Goal: Information Seeking & Learning: Learn about a topic

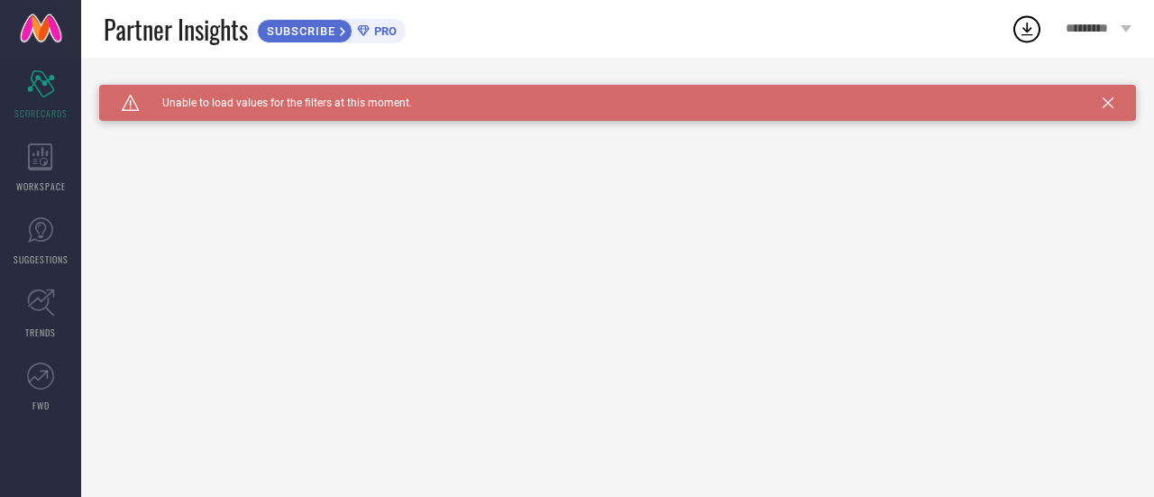
click at [1001, 174] on div "Caution Created with Sketch. Unable to load values for the filters at this mome…" at bounding box center [617, 277] width 1073 height 439
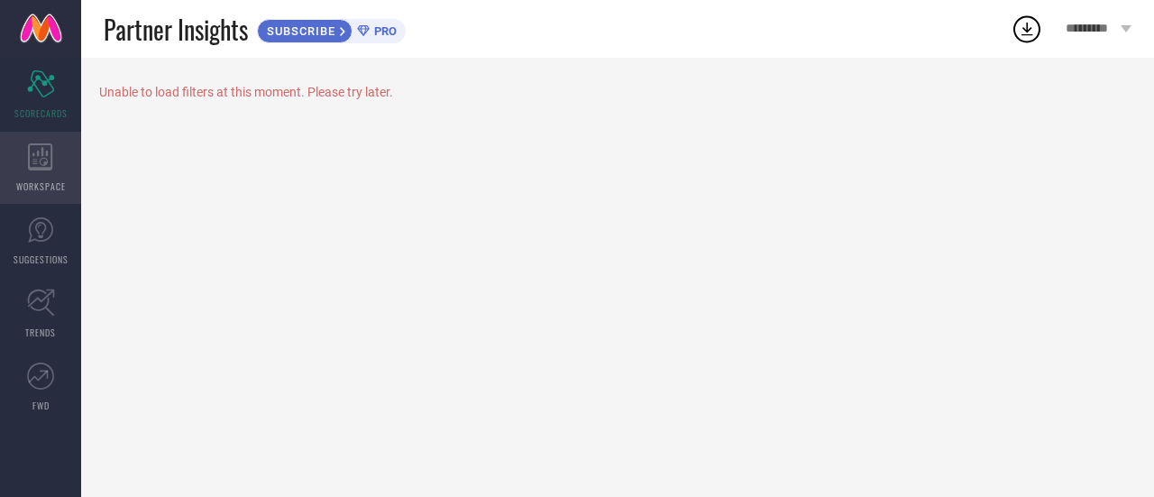
click at [52, 168] on icon at bounding box center [40, 156] width 24 height 27
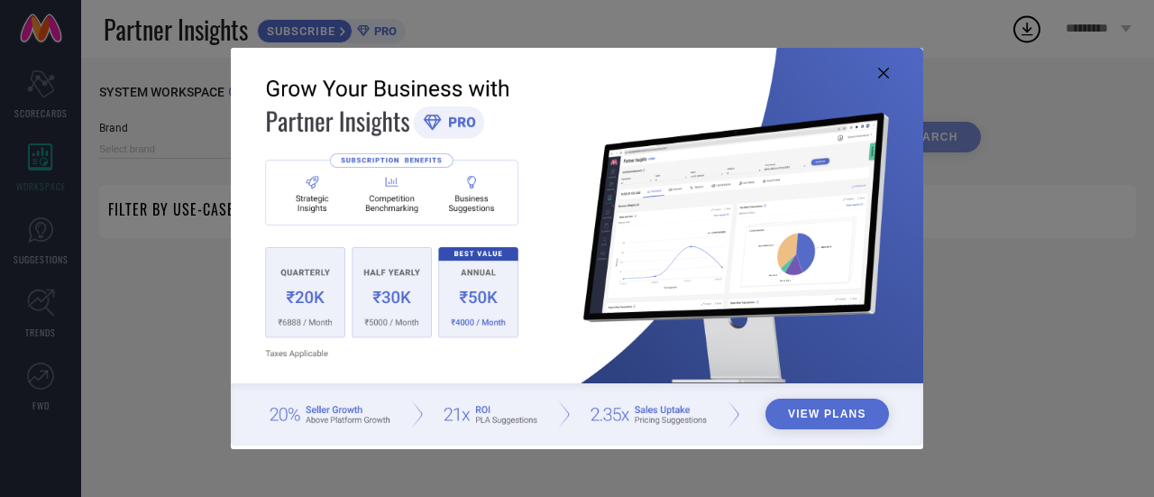
type input "1 STOP FASHION"
type input "All"
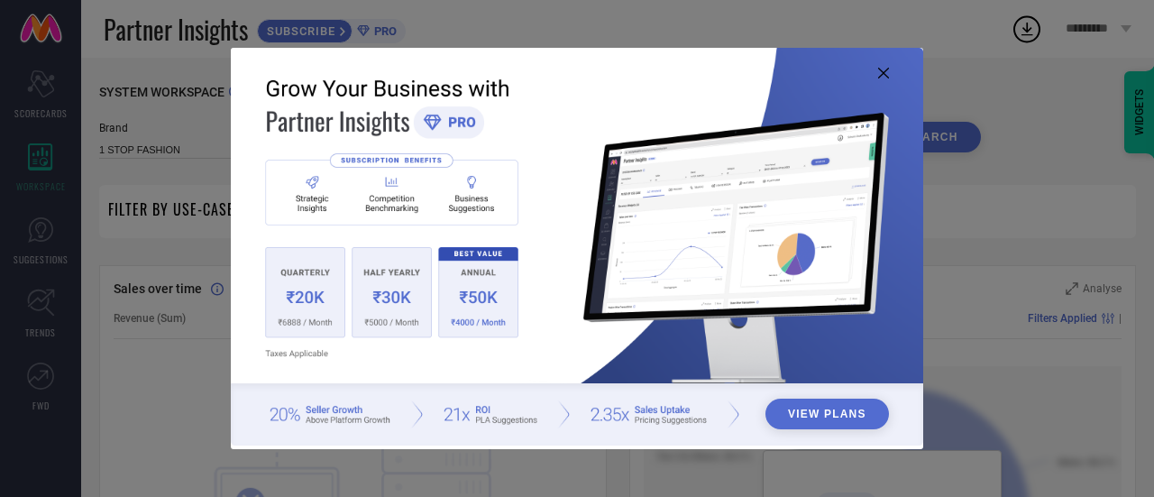
click at [880, 72] on icon at bounding box center [883, 73] width 11 height 11
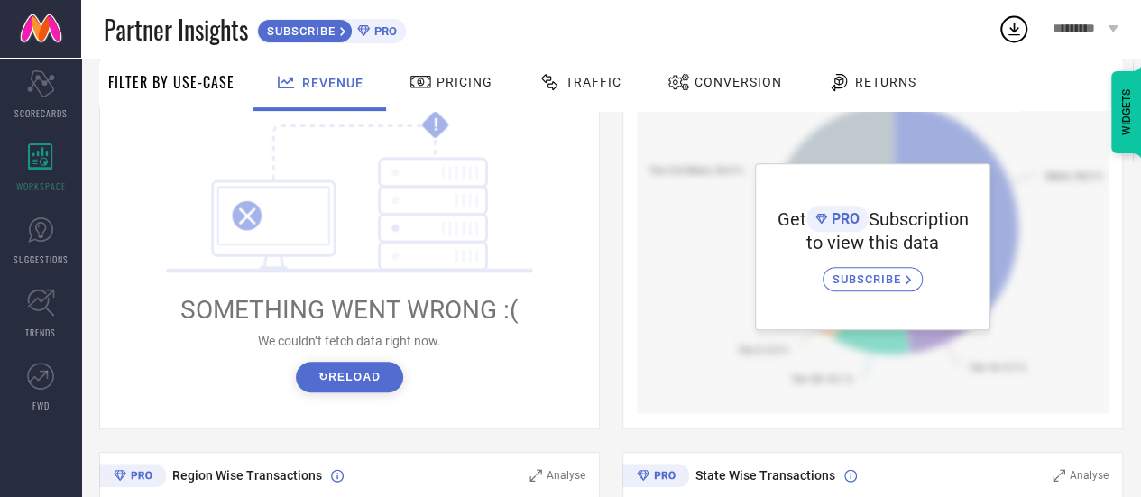
scroll to position [305, 0]
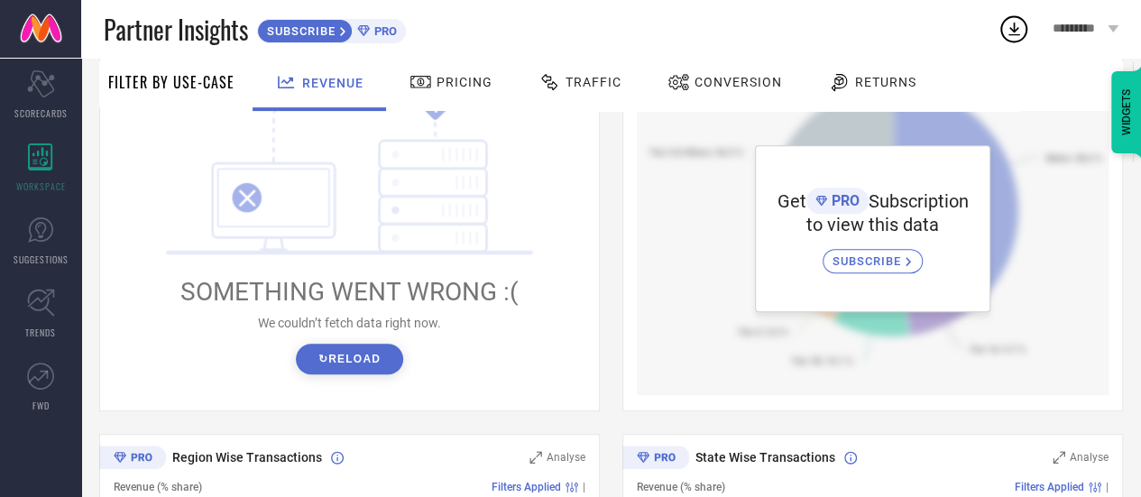
click at [339, 363] on button "↻ Reload" at bounding box center [349, 359] width 107 height 31
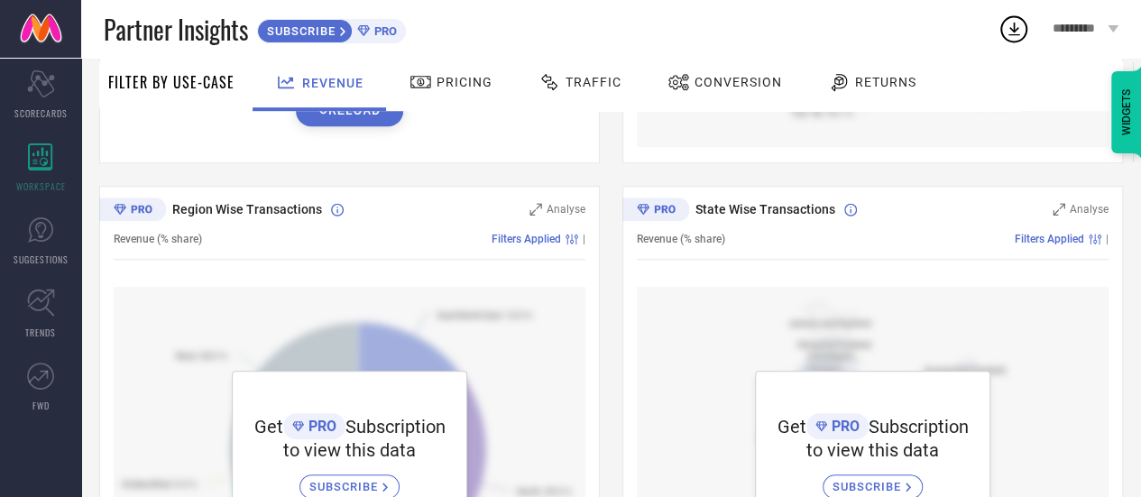
scroll to position [5, 0]
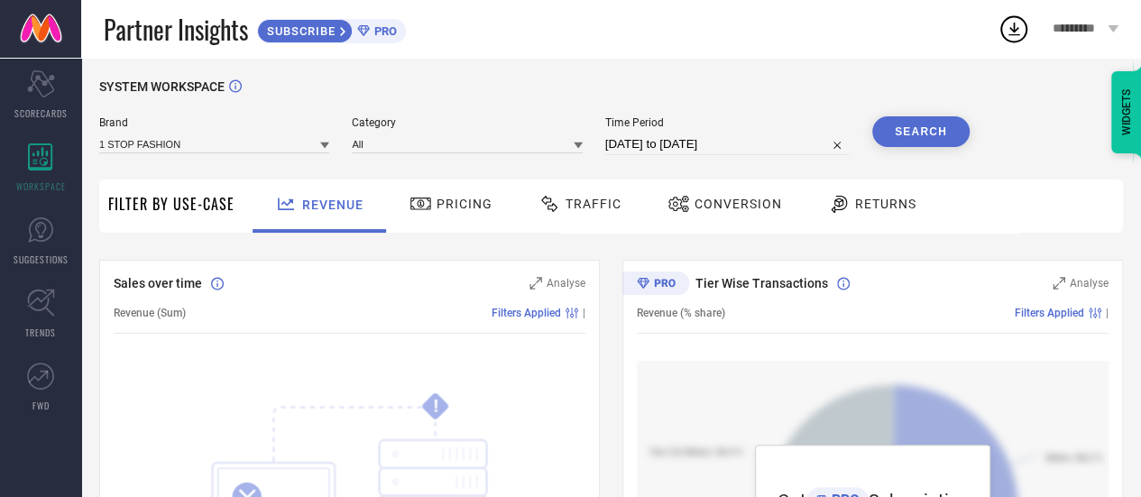
click at [440, 205] on span "Pricing" at bounding box center [464, 204] width 56 height 14
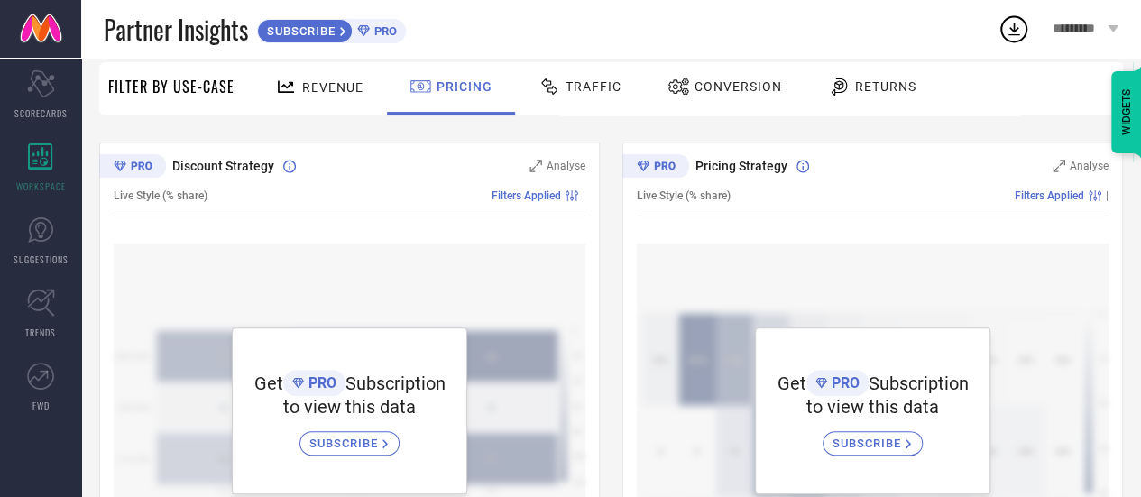
scroll to position [0, 0]
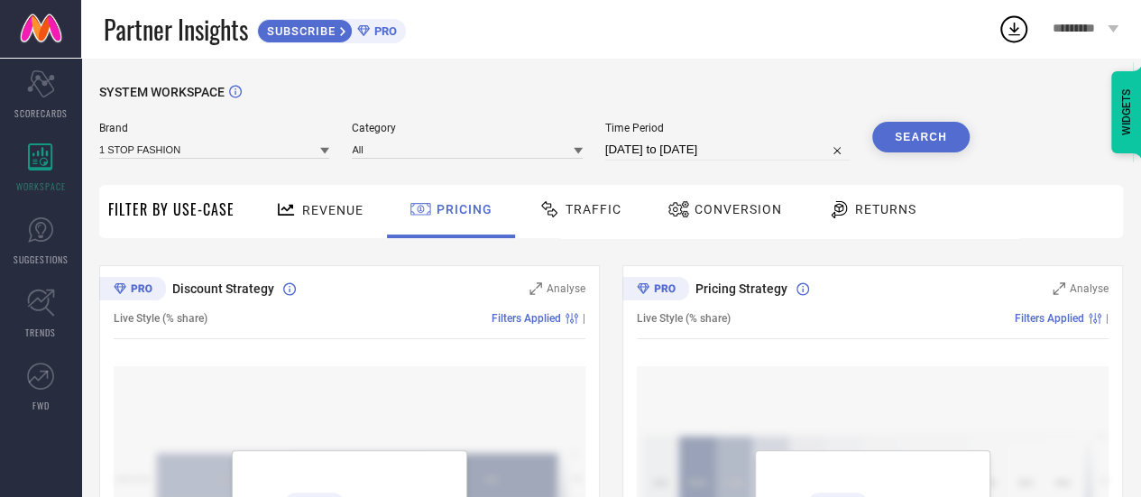
click at [592, 212] on span "Traffic" at bounding box center [593, 209] width 56 height 14
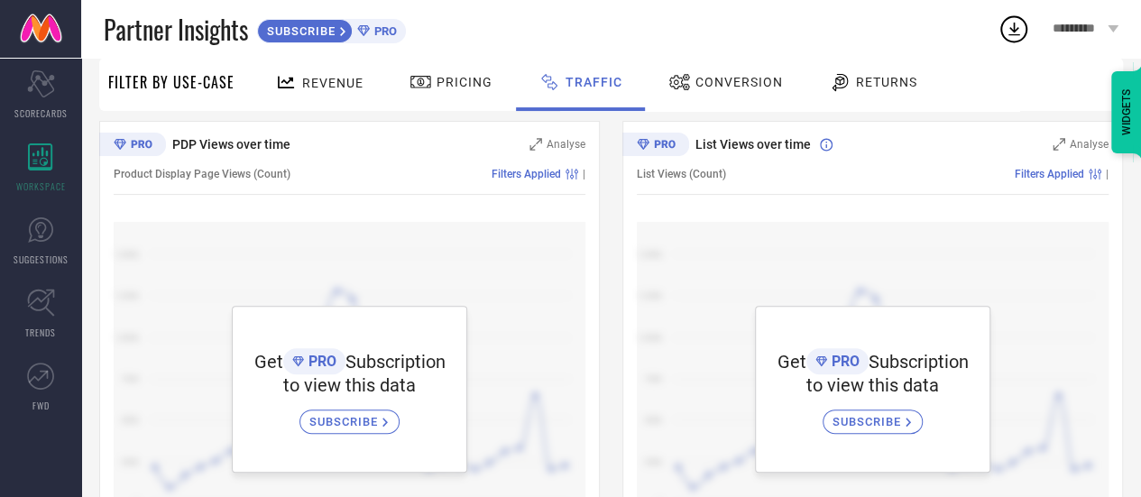
scroll to position [110, 0]
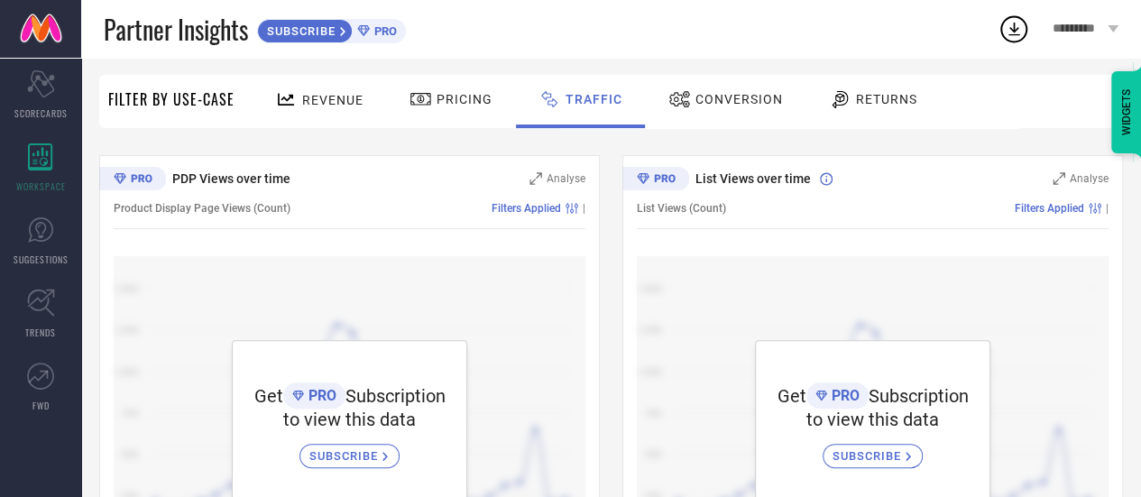
click at [859, 101] on span "Returns" at bounding box center [886, 99] width 61 height 14
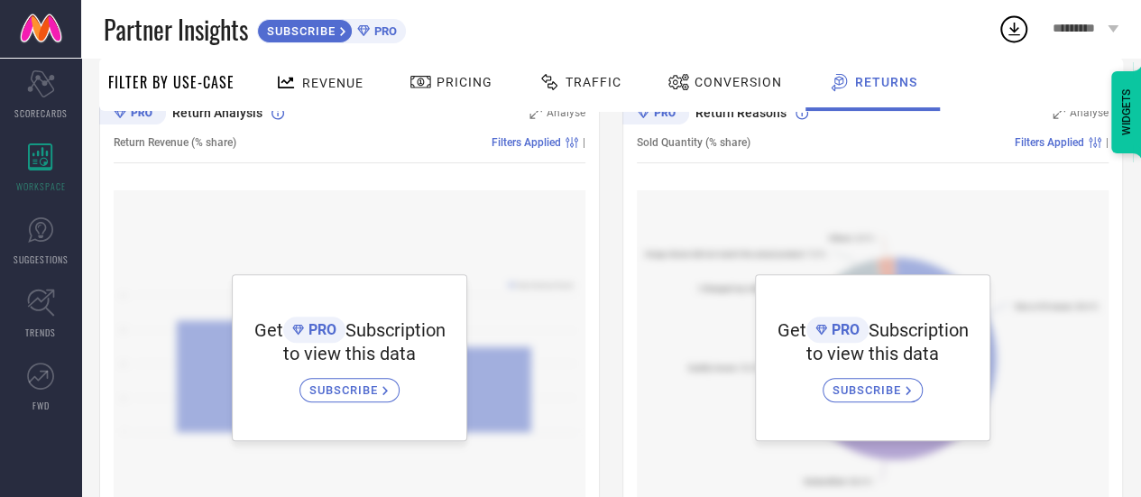
scroll to position [0, 0]
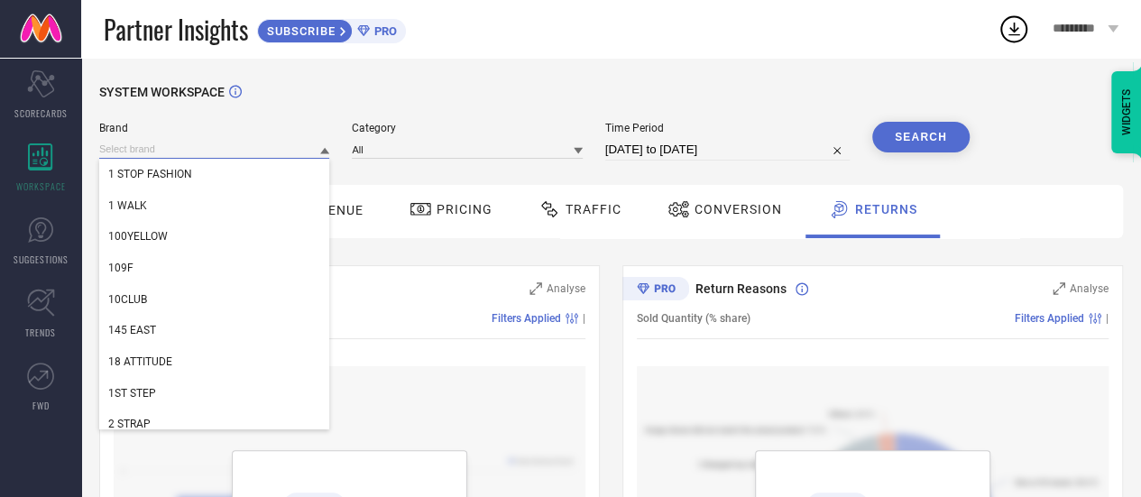
drag, startPoint x: 294, startPoint y: 154, endPoint x: 322, endPoint y: 152, distance: 28.1
click at [322, 152] on div at bounding box center [214, 149] width 230 height 19
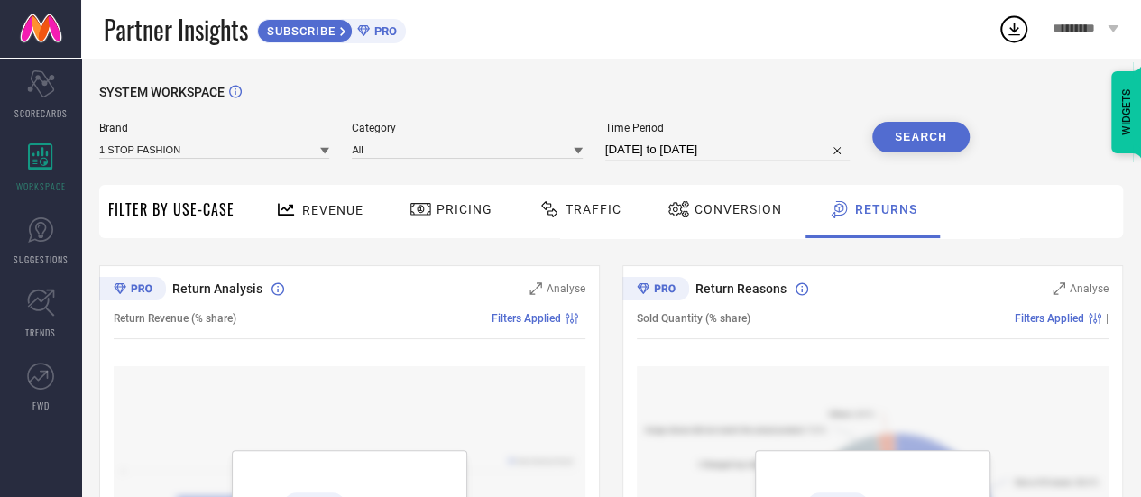
click at [323, 148] on icon at bounding box center [324, 150] width 9 height 9
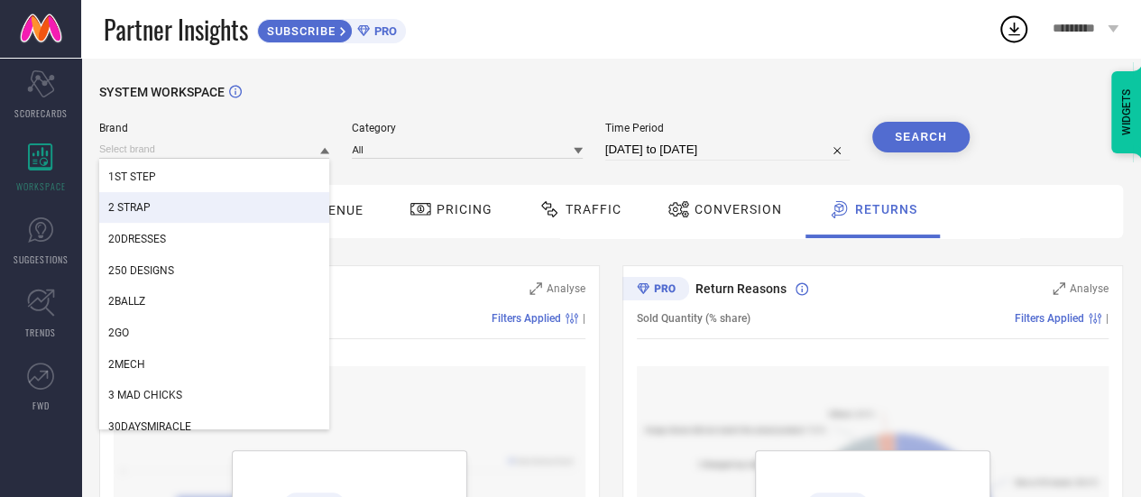
scroll to position [289, 0]
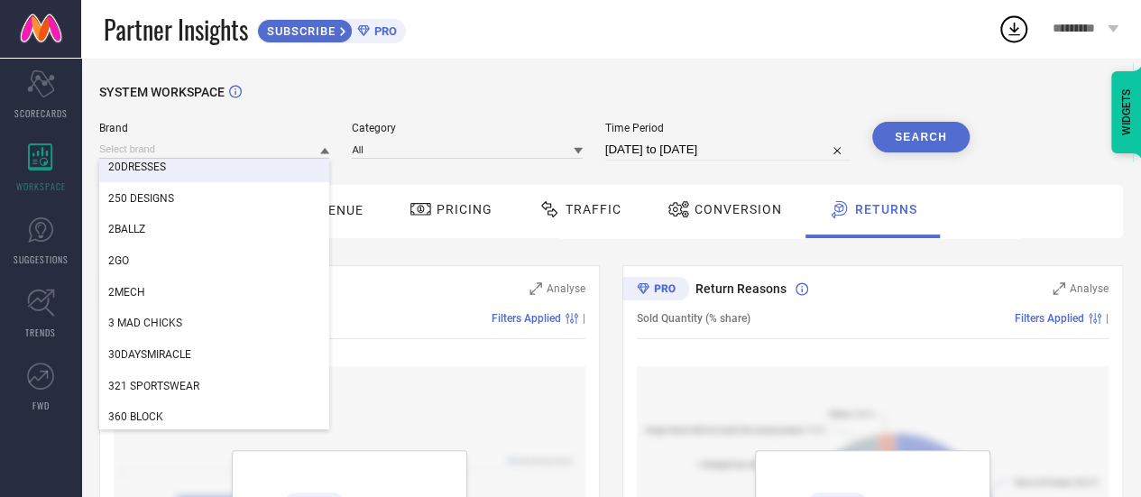
click at [314, 107] on div "SYSTEM WORKSPACE" at bounding box center [611, 103] width 1024 height 37
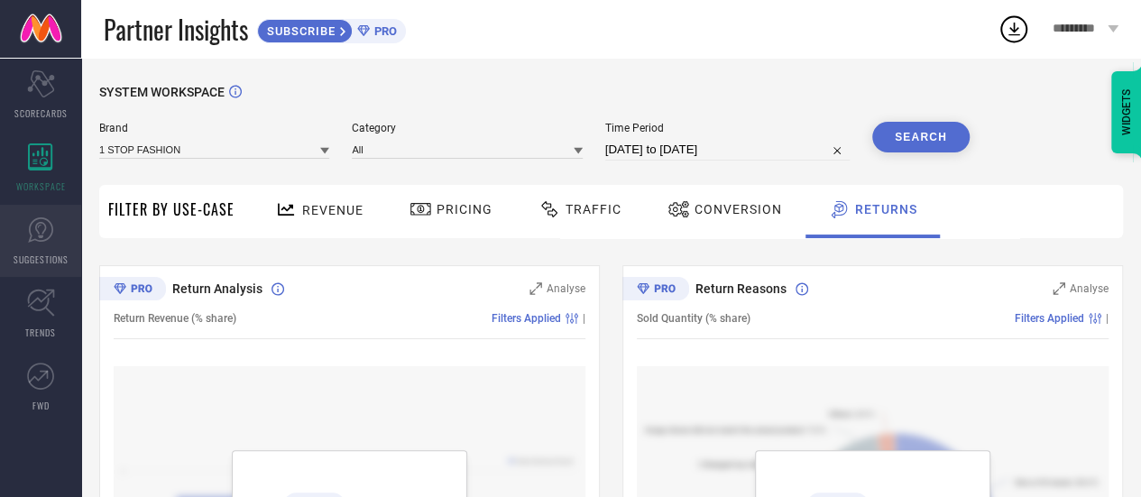
click at [58, 244] on link "SUGGESTIONS" at bounding box center [40, 241] width 81 height 72
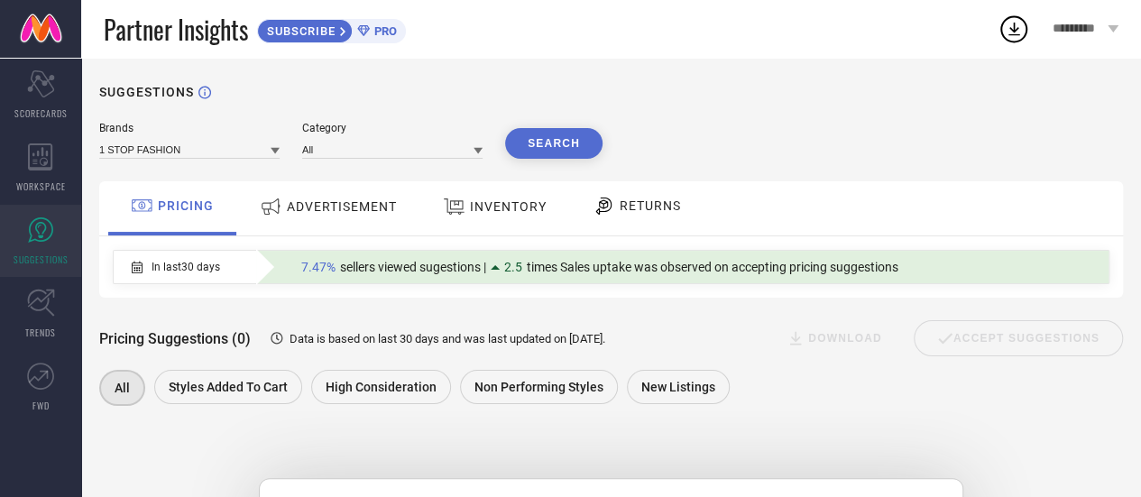
click at [359, 197] on div "ADVERTISEMENT" at bounding box center [328, 206] width 146 height 32
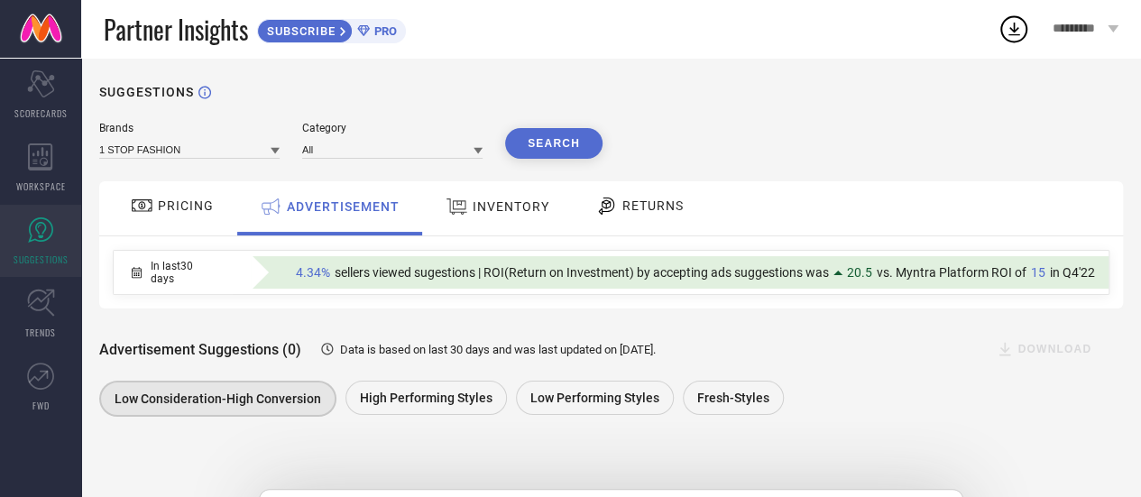
click at [507, 214] on span "INVENTORY" at bounding box center [511, 206] width 77 height 14
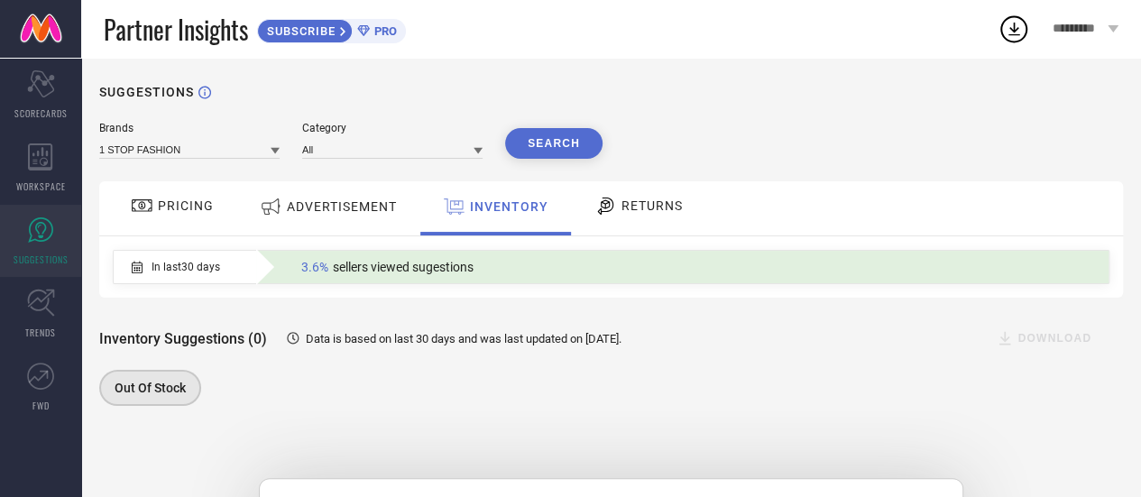
click at [331, 207] on span "ADVERTISEMENT" at bounding box center [342, 206] width 110 height 14
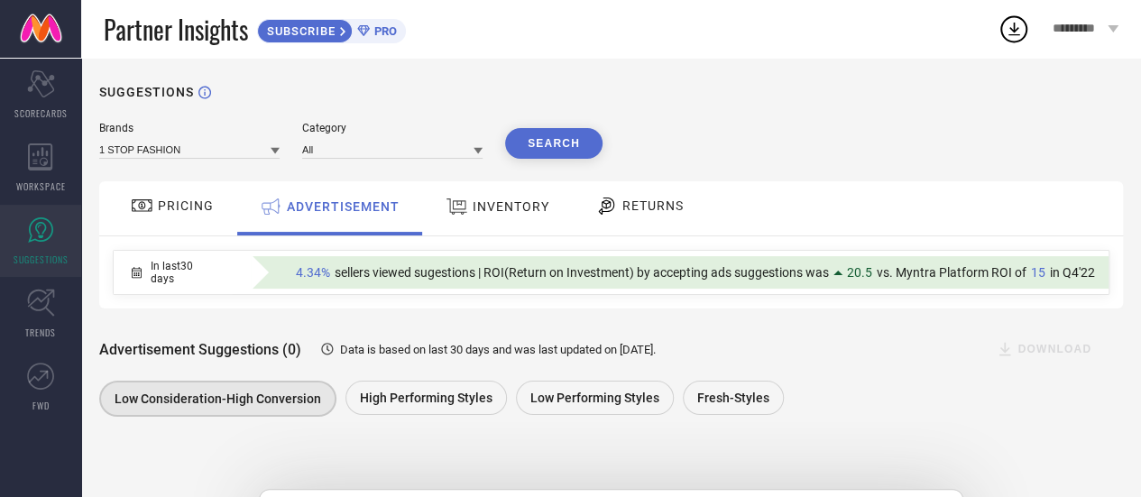
click at [637, 213] on span "RETURNS" at bounding box center [652, 205] width 61 height 14
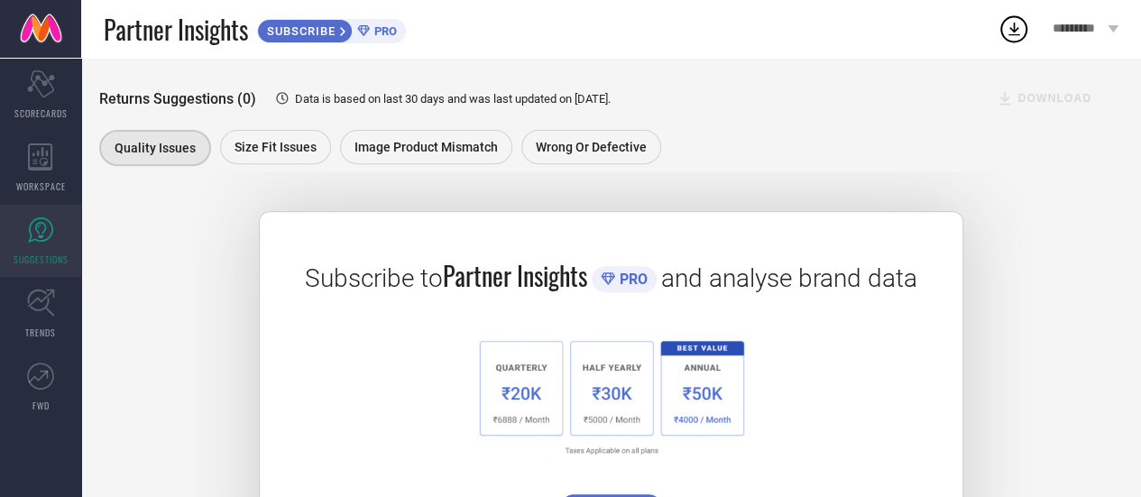
scroll to position [298, 0]
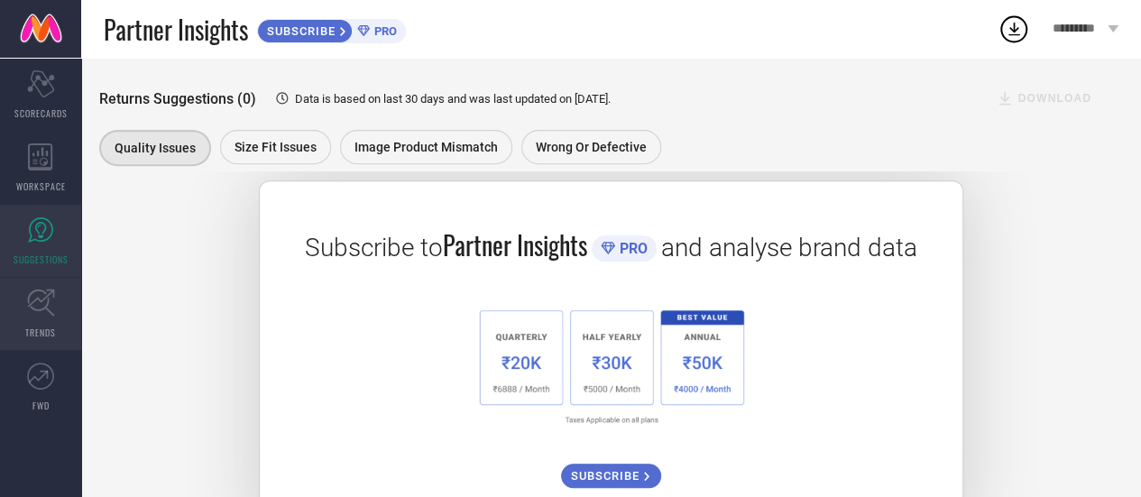
click at [48, 313] on icon at bounding box center [41, 303] width 28 height 28
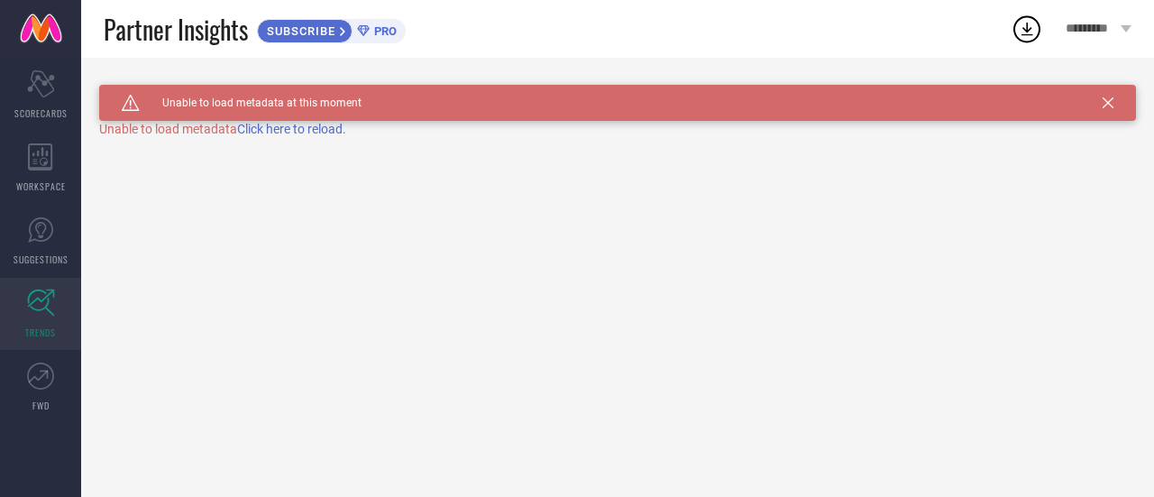
click at [282, 130] on span "Click here to reload." at bounding box center [291, 129] width 109 height 14
click at [45, 378] on icon at bounding box center [40, 376] width 27 height 27
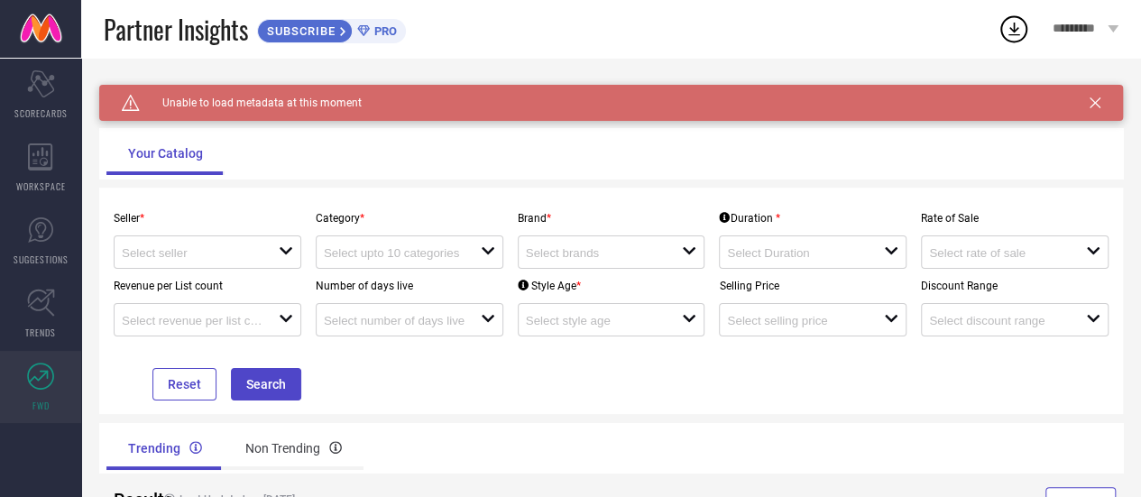
scroll to position [9, 0]
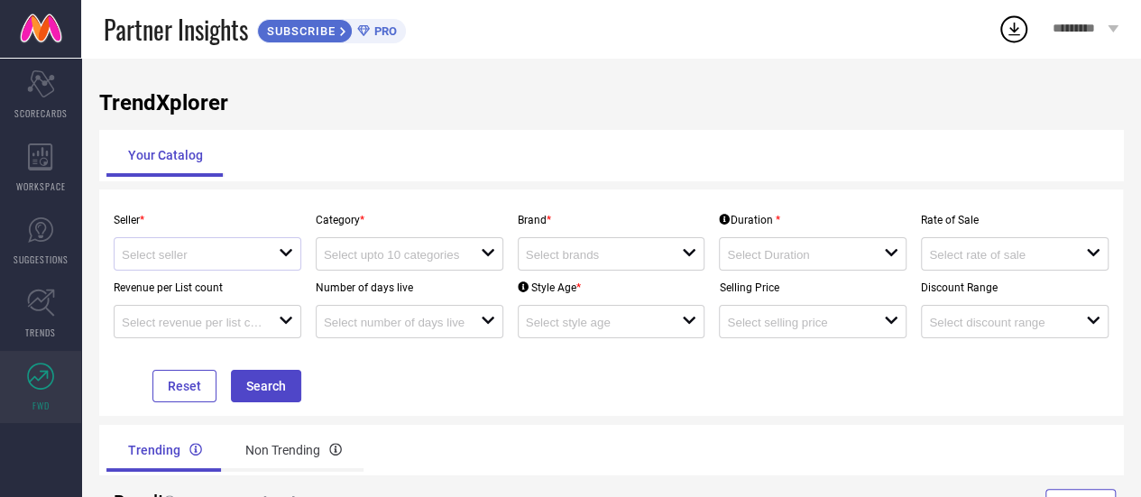
click at [280, 259] on icon "open" at bounding box center [286, 252] width 14 height 14
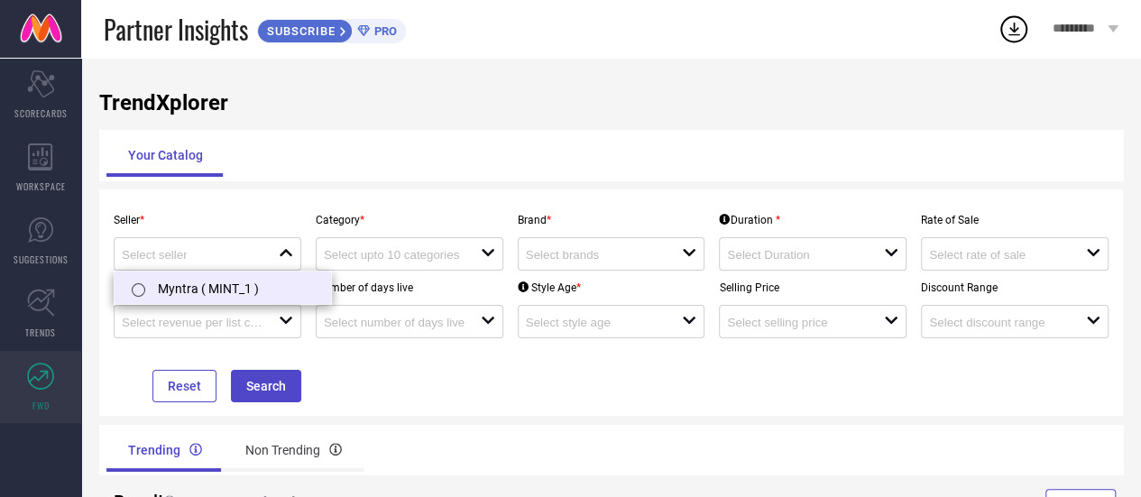
click at [146, 289] on label at bounding box center [137, 289] width 21 height 19
type input "Myntra ( MINT_1 )"
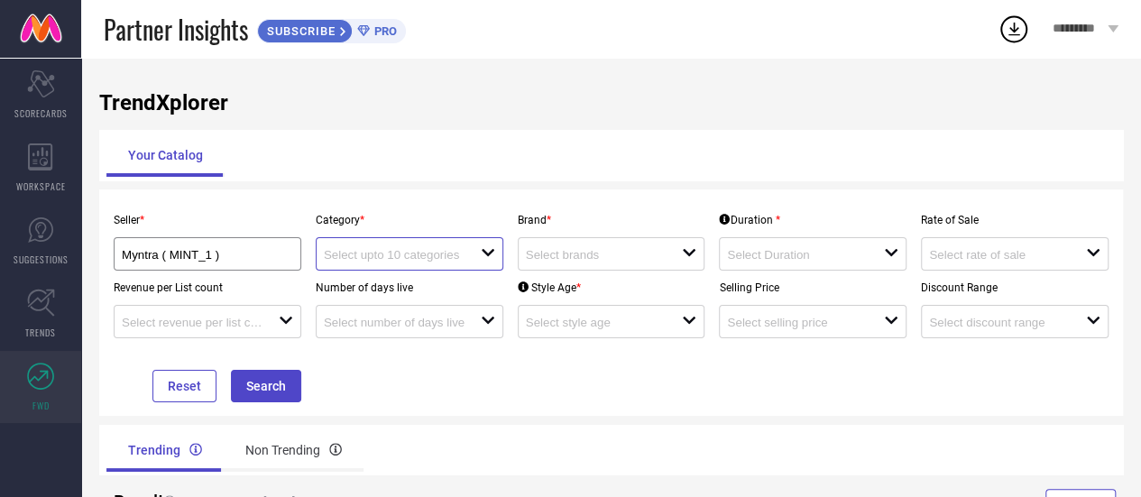
click at [431, 249] on input at bounding box center [394, 255] width 141 height 14
click at [565, 254] on input at bounding box center [596, 255] width 141 height 14
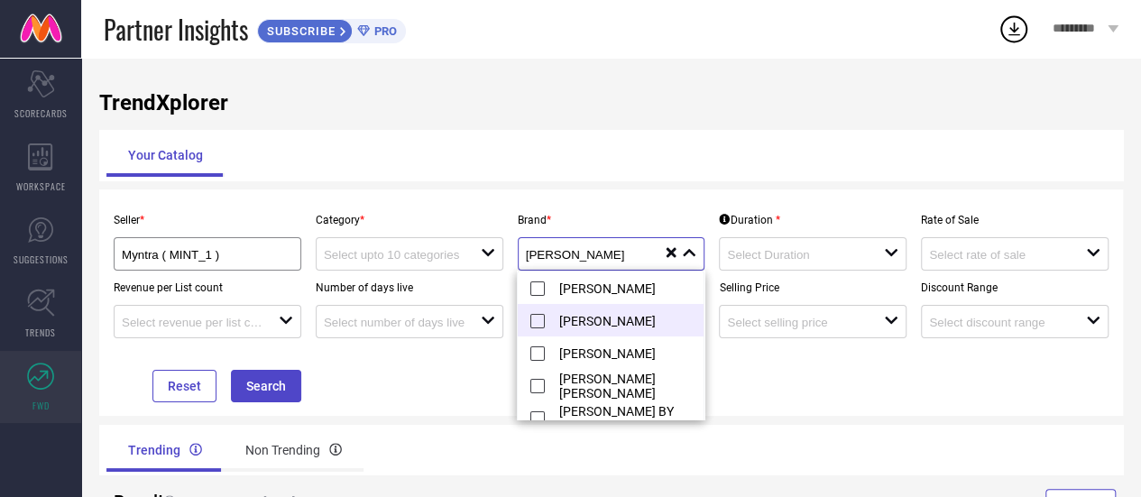
type input "[PERSON_NAME]"
click at [537, 320] on li "[PERSON_NAME]" at bounding box center [626, 320] width 216 height 32
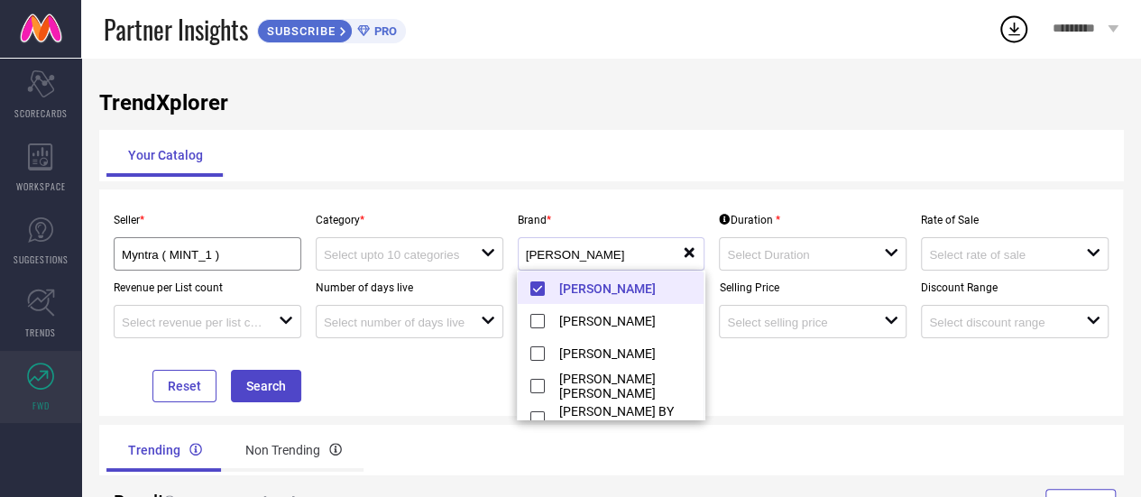
click at [822, 416] on div "TrendXplorer Your Catalog Seller * Myntra ( MINT_1 ) Category * open Brand * [P…" at bounding box center [611, 309] width 1060 height 520
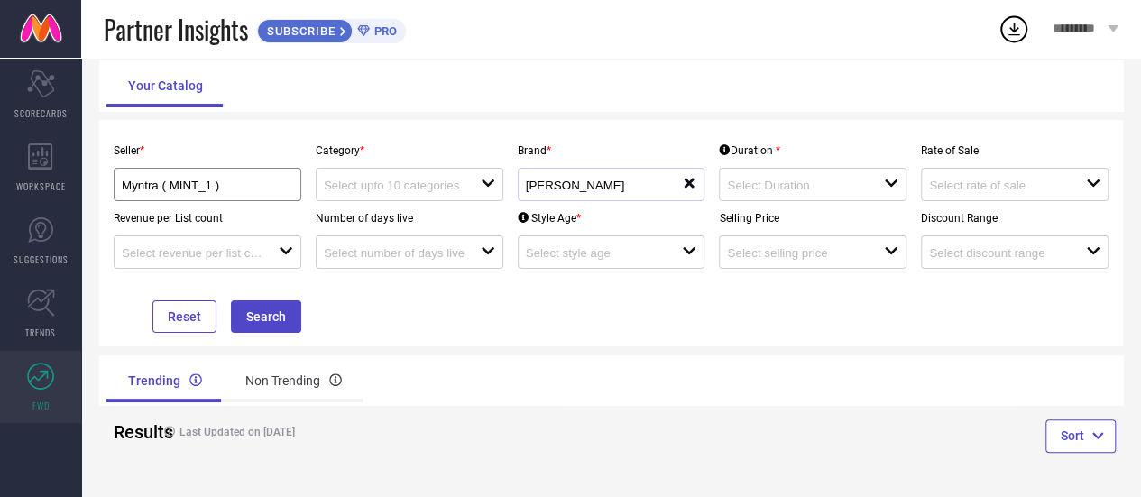
scroll to position [81, 0]
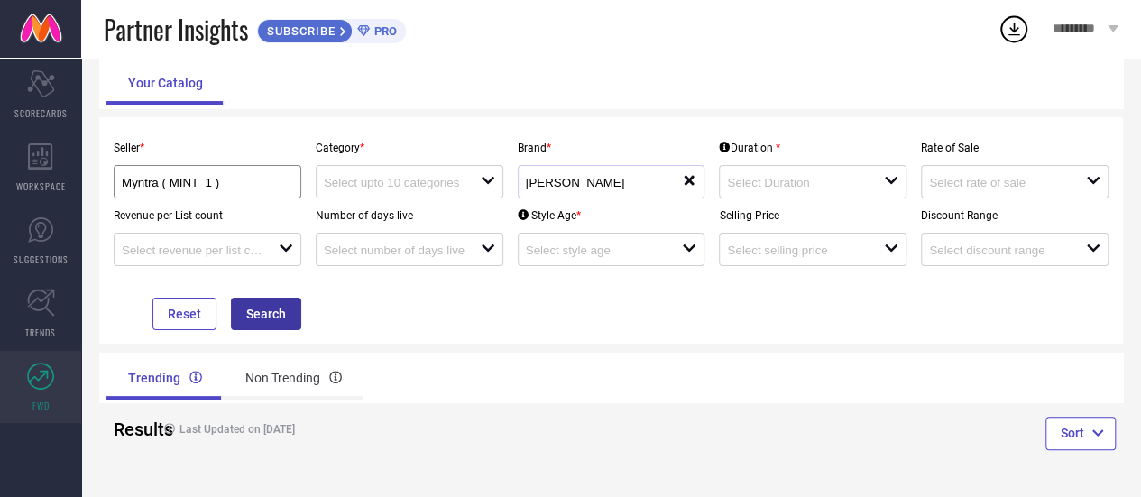
click at [248, 318] on button "Search" at bounding box center [266, 314] width 70 height 32
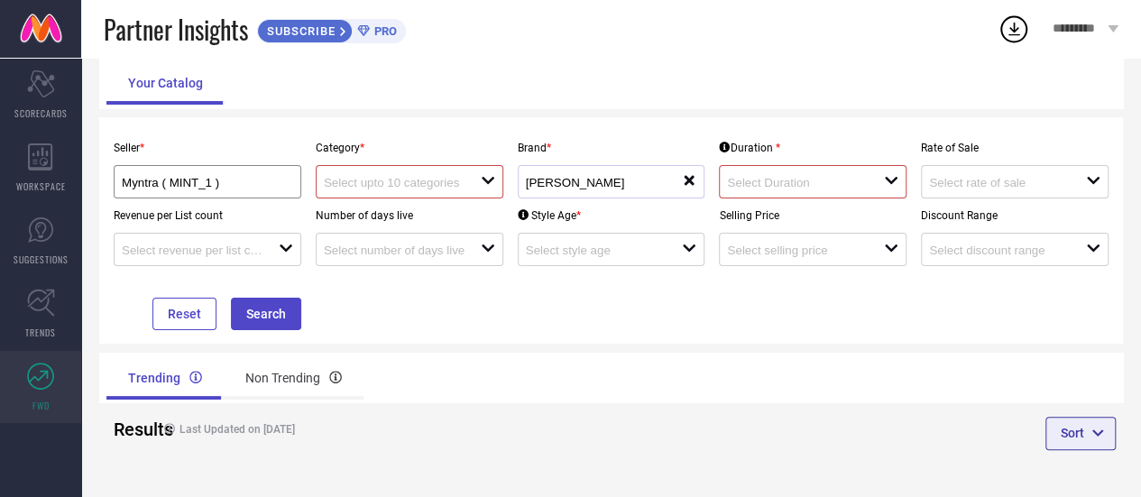
click at [1074, 439] on button "Sort" at bounding box center [1080, 433] width 70 height 32
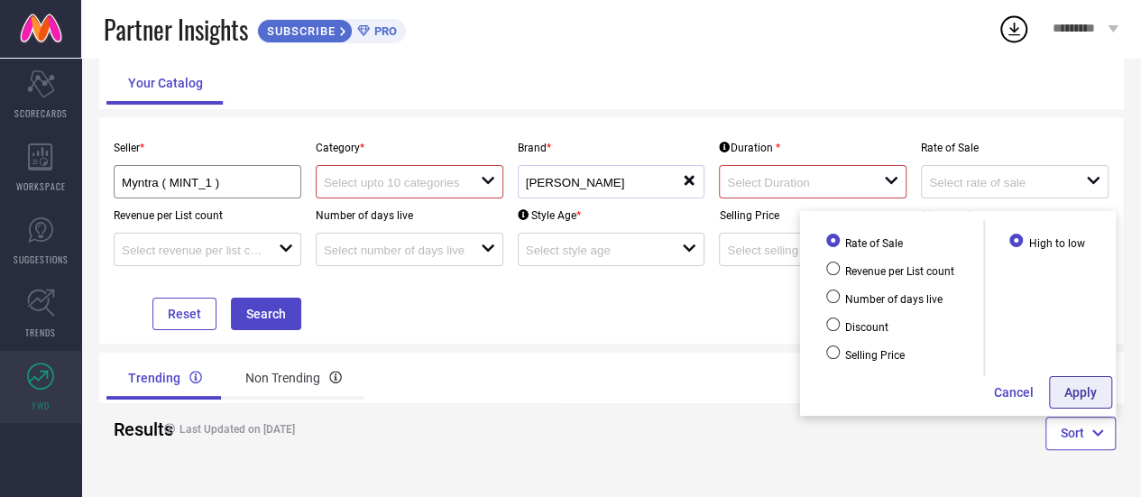
click at [1082, 385] on button "Apply" at bounding box center [1080, 392] width 63 height 32
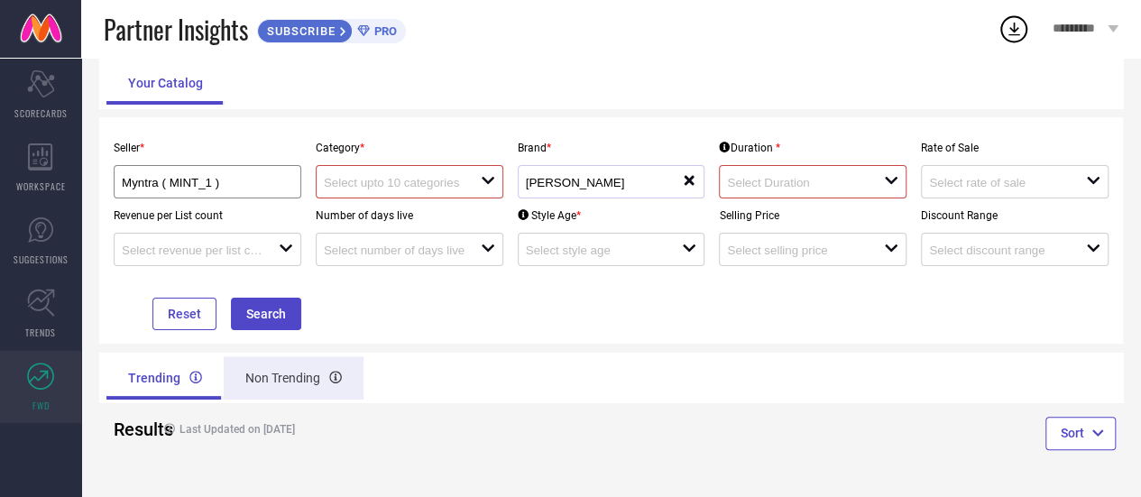
click at [295, 372] on div "Non Trending" at bounding box center [294, 377] width 140 height 43
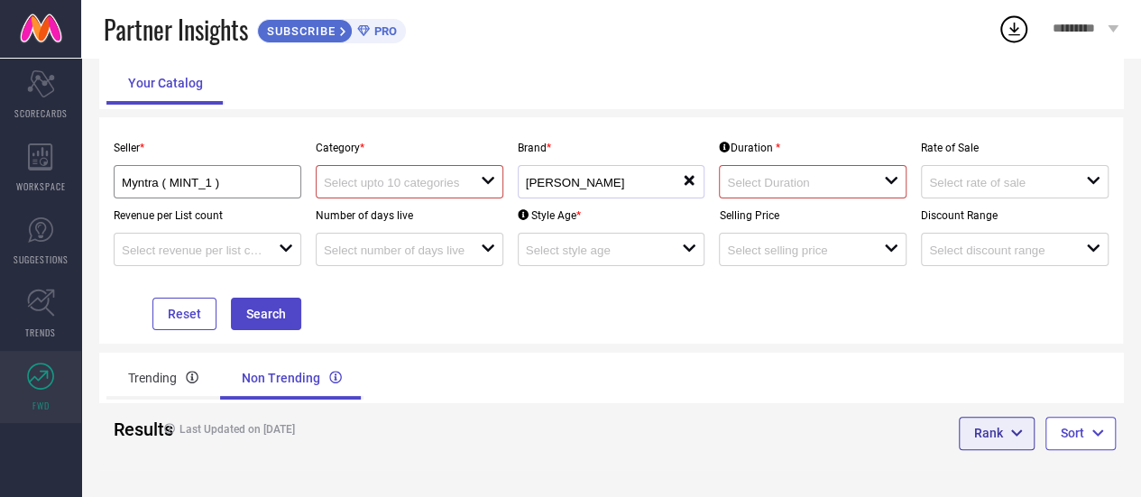
click at [1020, 430] on icon "button" at bounding box center [1016, 433] width 11 height 6
click at [1073, 422] on button "Sort" at bounding box center [1080, 433] width 70 height 32
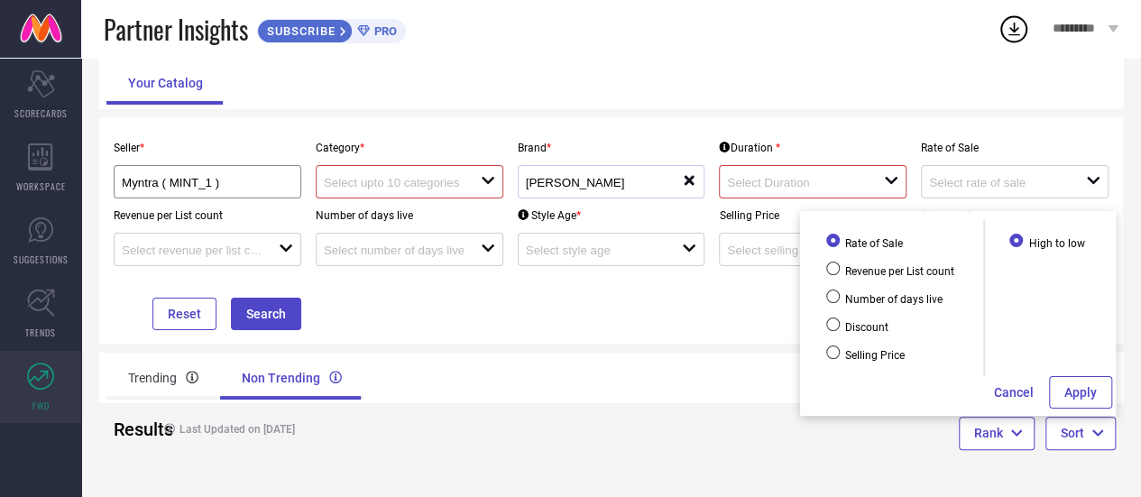
click at [761, 416] on div "Rank Sort" at bounding box center [867, 436] width 512 height 66
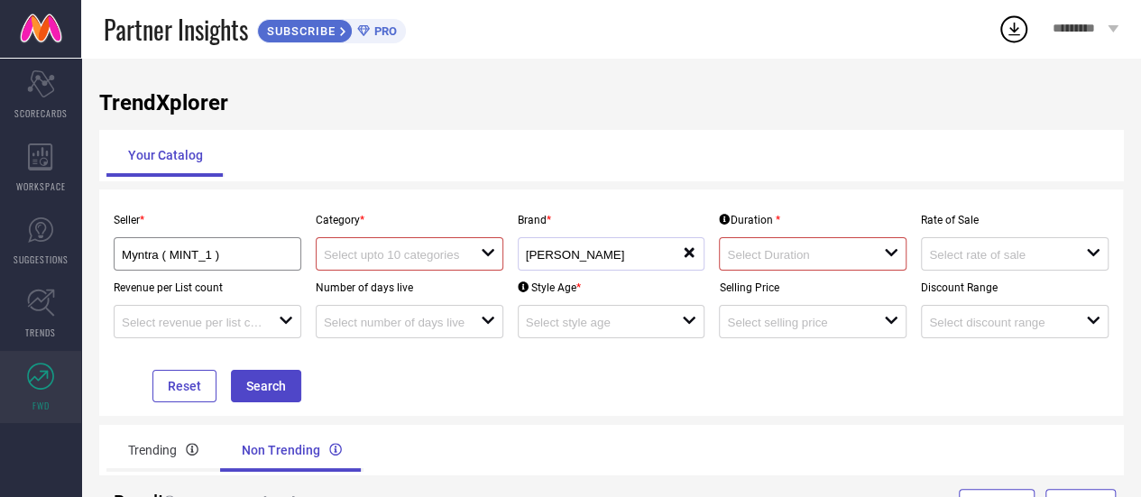
scroll to position [0, 0]
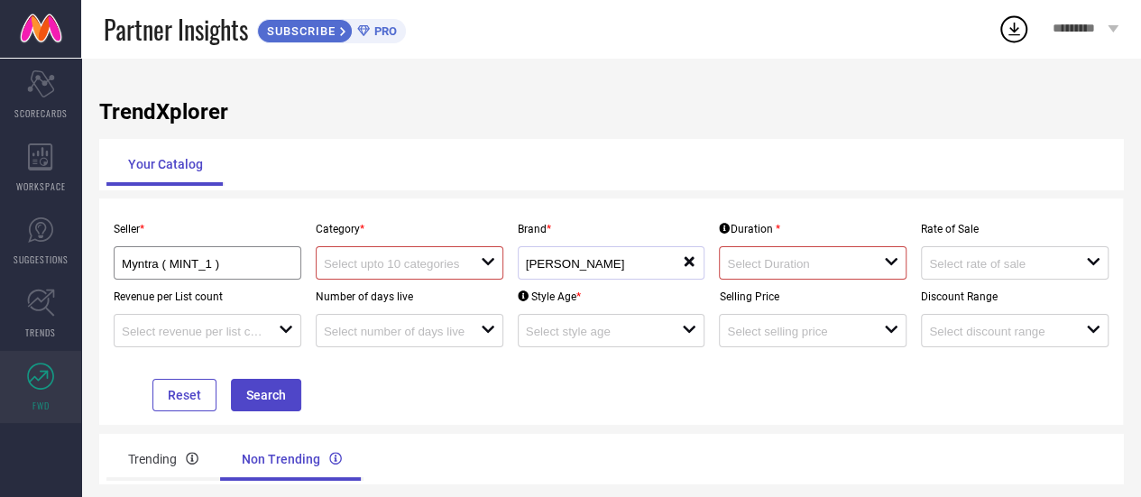
click at [485, 265] on icon "open" at bounding box center [488, 261] width 14 height 14
click at [400, 257] on div at bounding box center [402, 262] width 157 height 17
type input "Home"
click at [650, 396] on div "Seller * Myntra ( MINT_1 ) Category * Home close reset Brand * [PERSON_NAME] HO…" at bounding box center [610, 311] width 1009 height 199
click at [493, 261] on icon "open" at bounding box center [488, 261] width 14 height 14
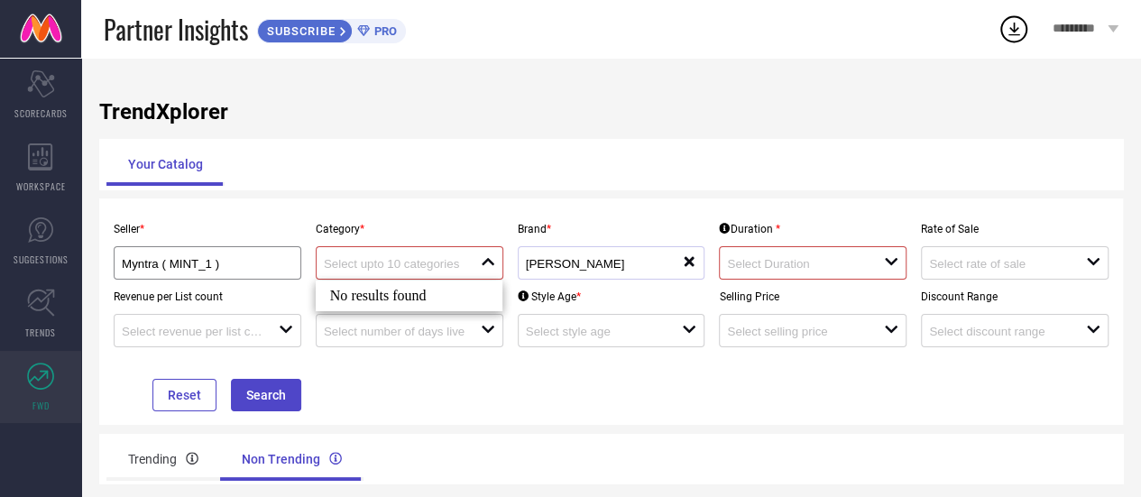
click at [406, 294] on div "No results found" at bounding box center [410, 295] width 188 height 31
click at [888, 271] on div "open" at bounding box center [891, 262] width 14 height 17
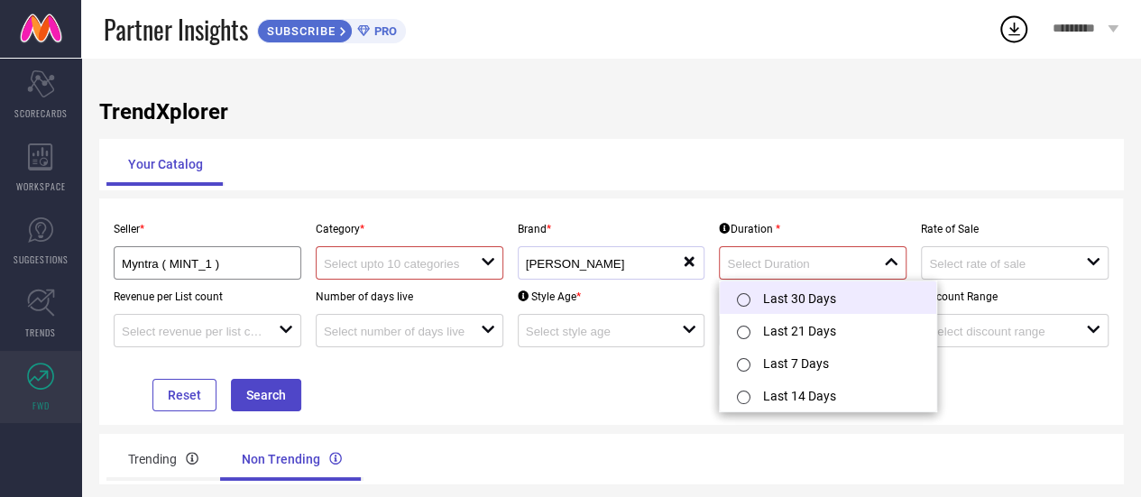
click at [741, 299] on input "radio" at bounding box center [744, 300] width 14 height 14
type input "Last 30 Days"
